Goal: Information Seeking & Learning: Learn about a topic

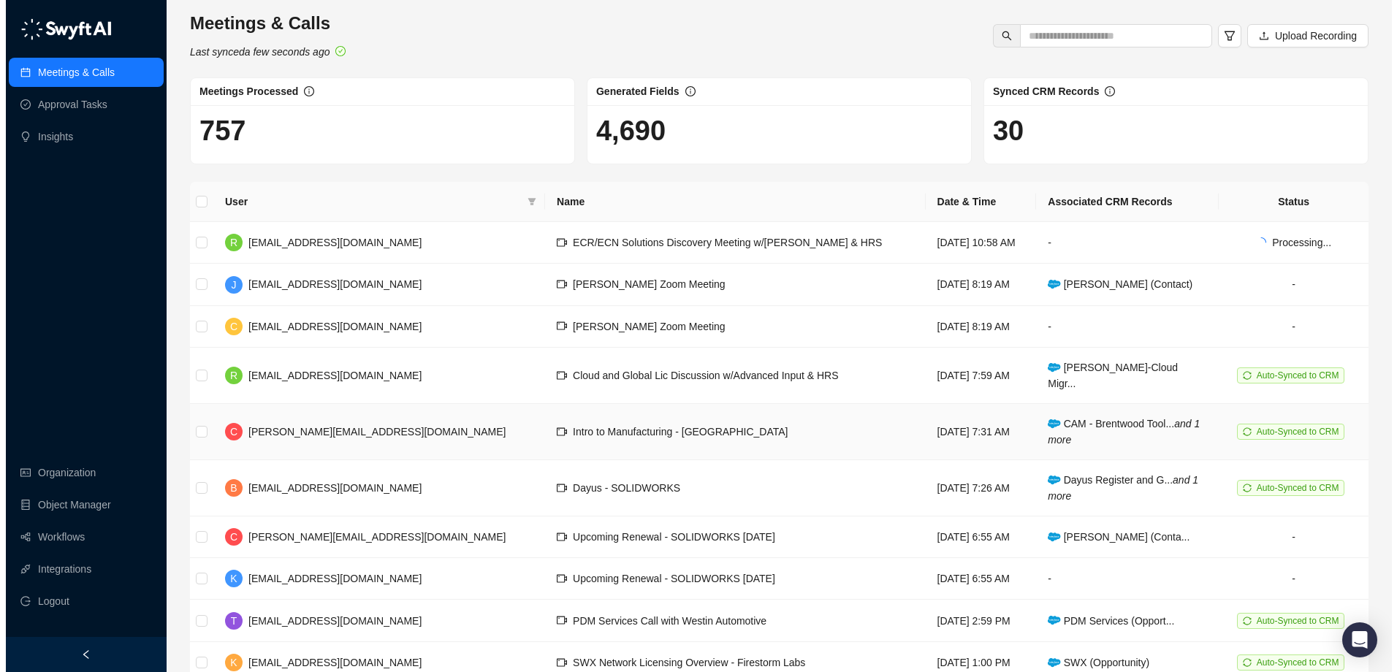
scroll to position [57, 0]
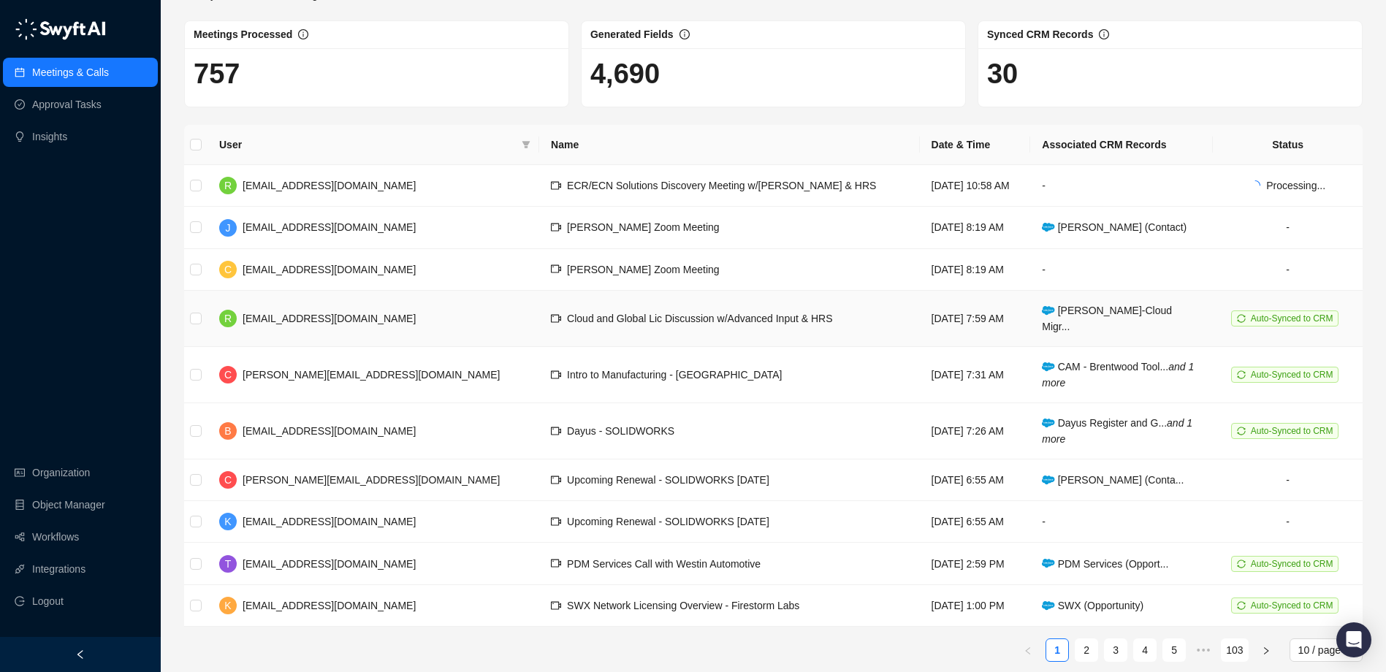
click at [692, 313] on span "Cloud and Global Lic Discussion w/Advanced Input & HRS" at bounding box center [699, 319] width 265 height 12
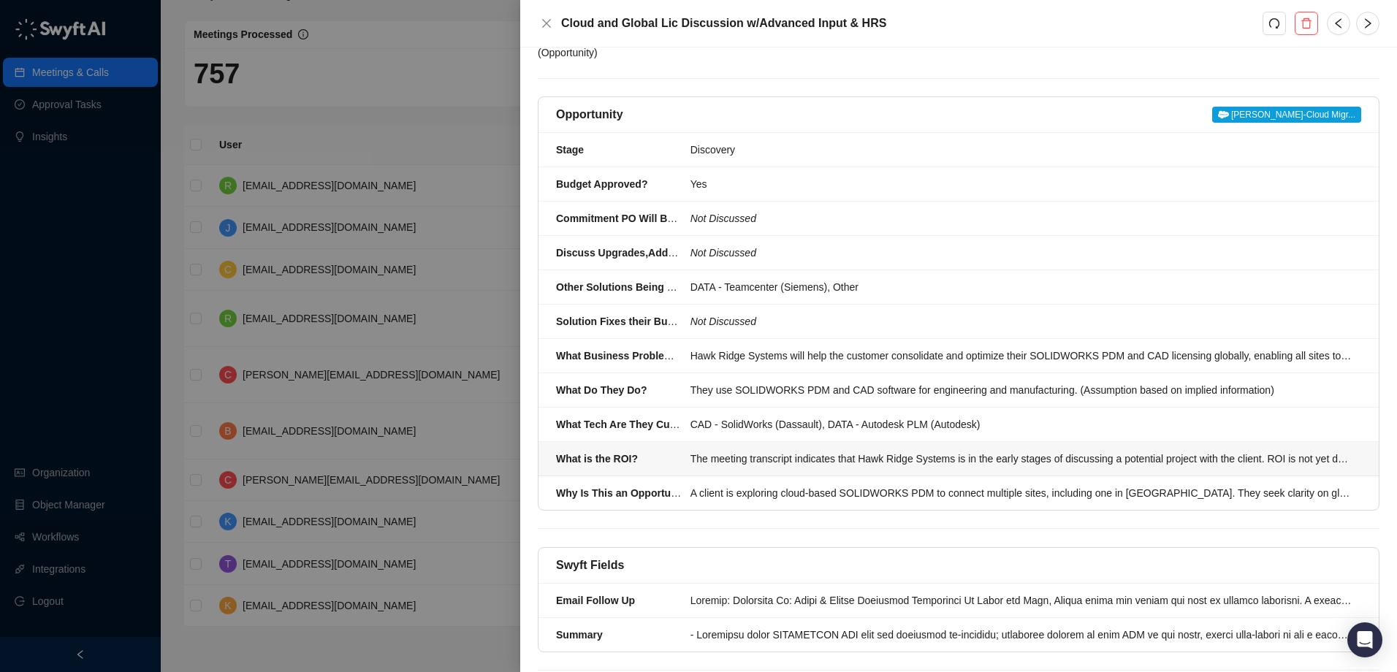
scroll to position [131, 0]
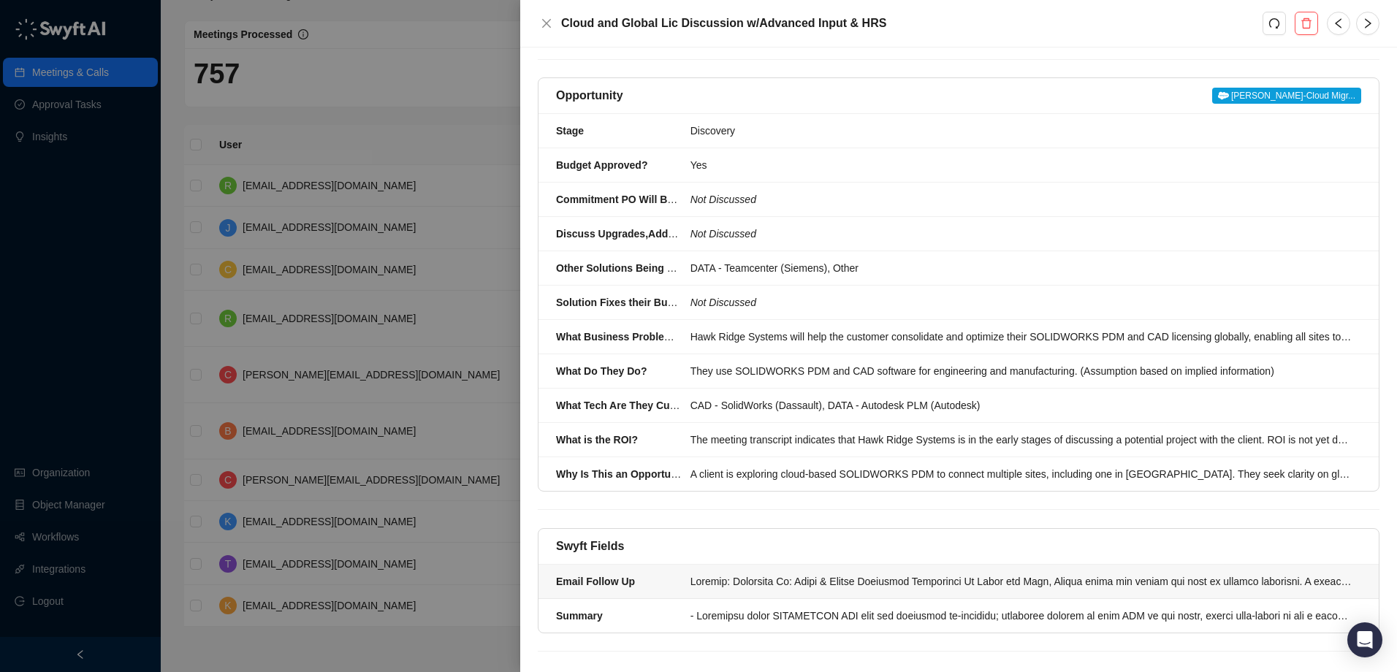
click at [715, 578] on li "Email Follow Up" at bounding box center [958, 582] width 840 height 34
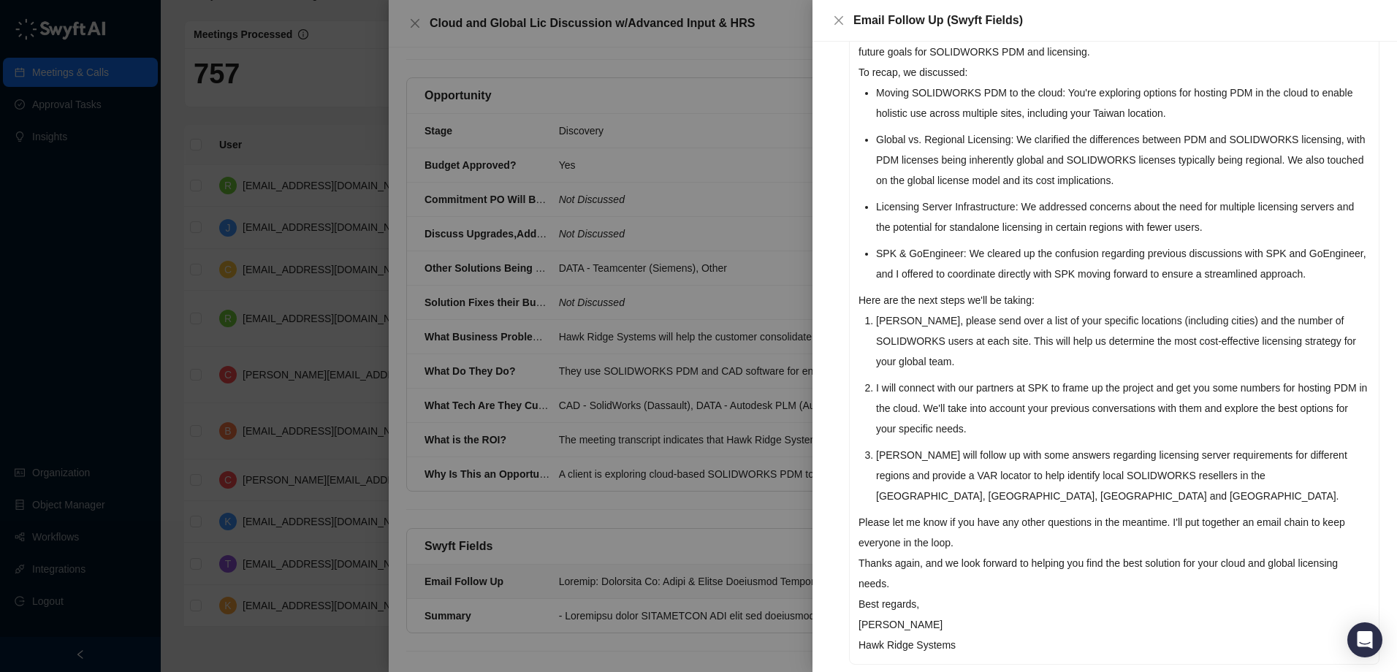
scroll to position [207, 0]
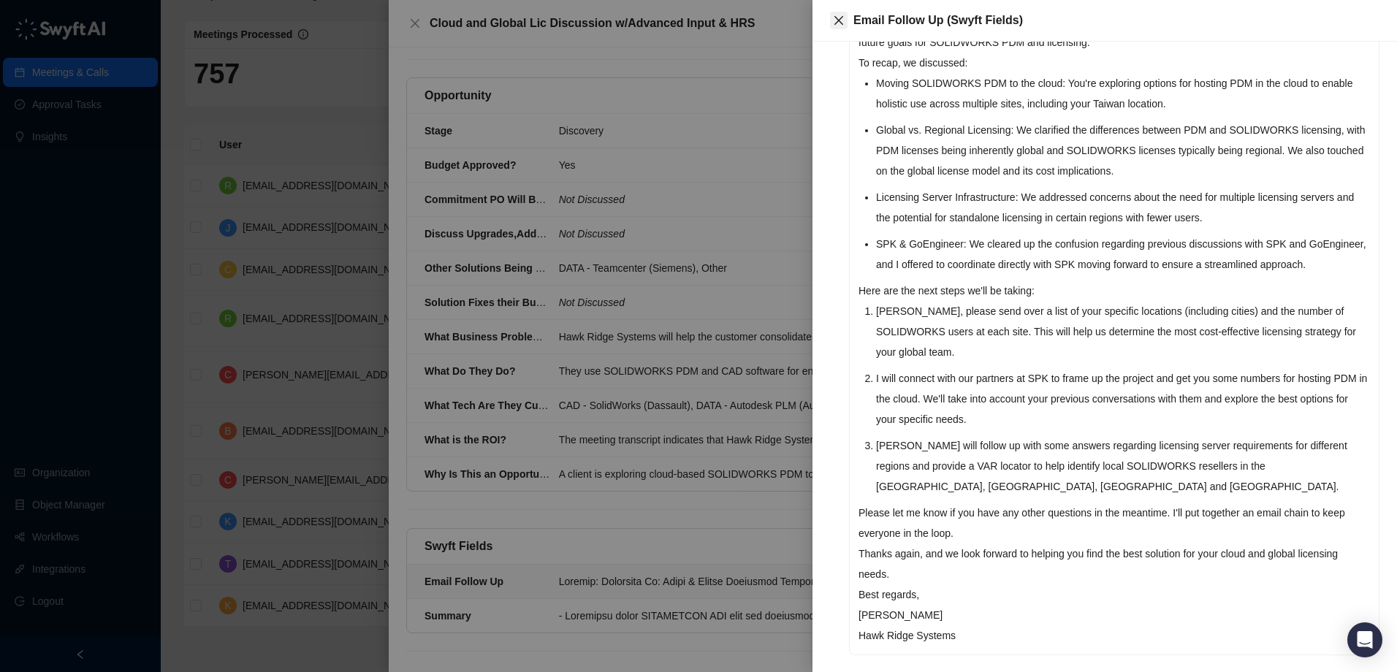
click at [844, 20] on icon "close" at bounding box center [839, 21] width 12 height 12
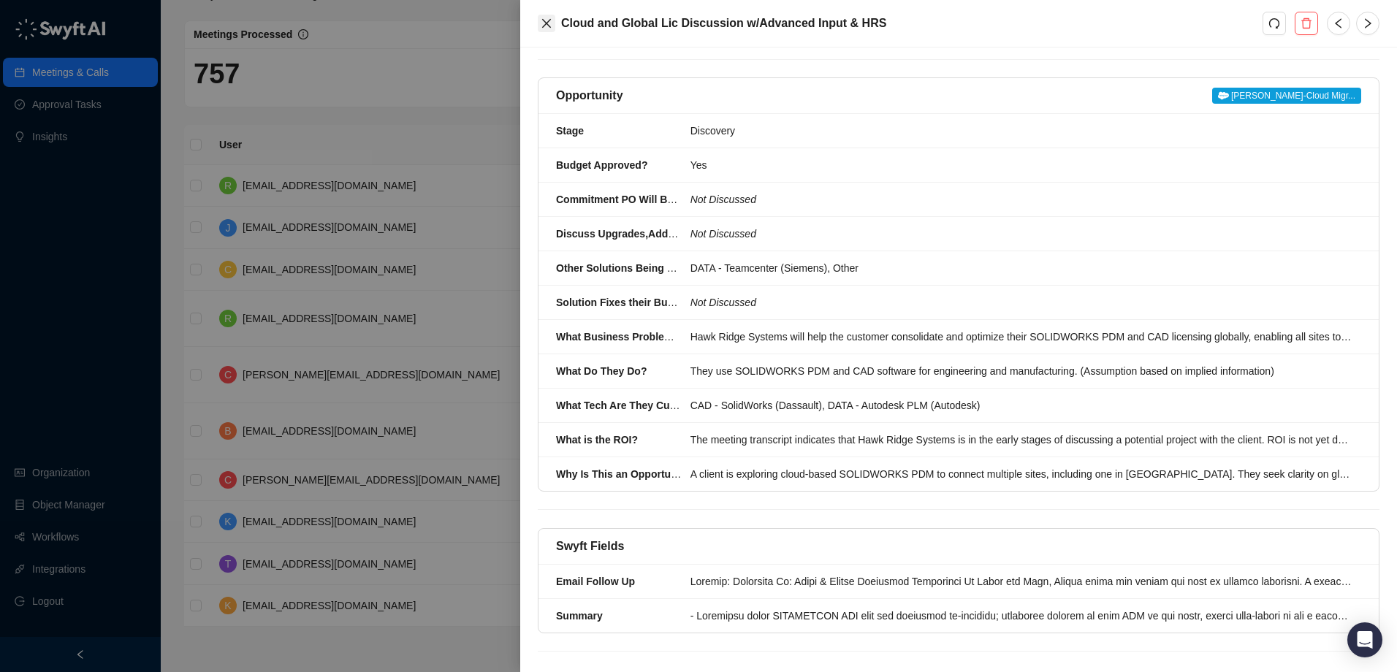
click at [548, 20] on icon "close" at bounding box center [547, 24] width 12 height 12
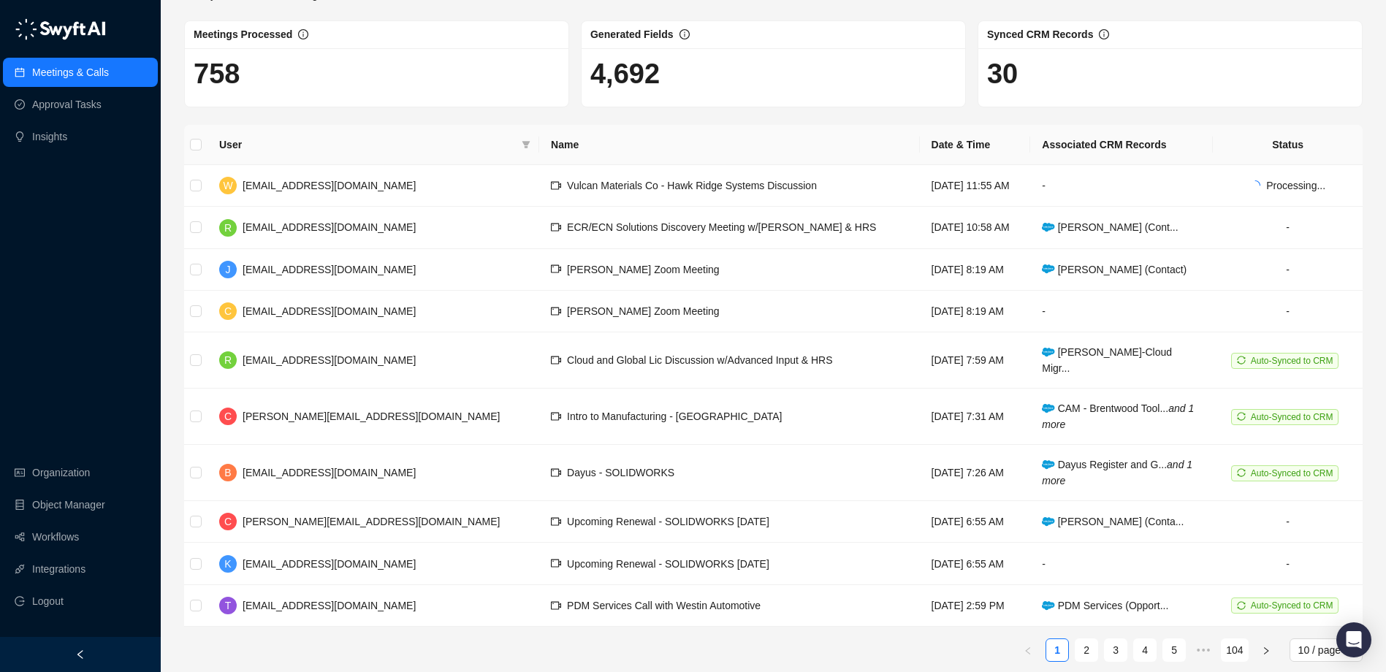
click at [968, 113] on div "Meetings & Calls Last synced a few seconds ago Upload Recording Meetings Proces…" at bounding box center [773, 314] width 1178 height 719
